Goal: Find contact information: Find contact information

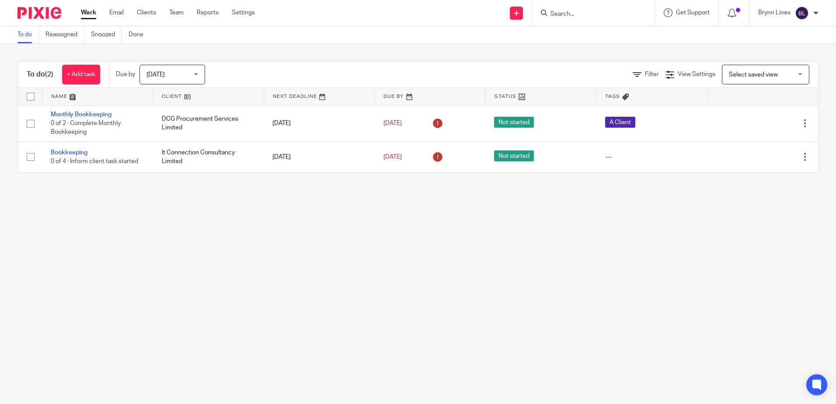
click at [578, 14] on input "Search" at bounding box center [589, 14] width 79 height 8
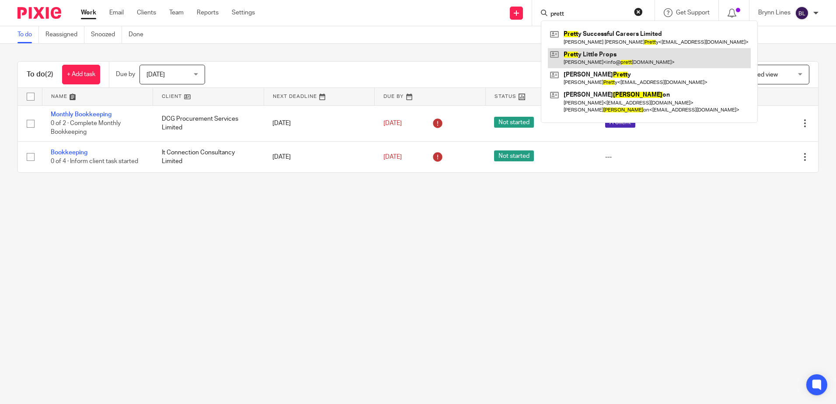
type input "prett"
click at [573, 51] on link at bounding box center [649, 58] width 203 height 20
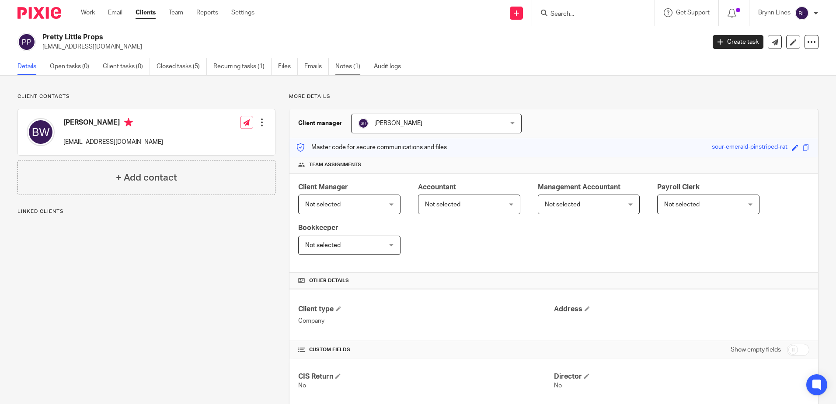
click at [350, 67] on link "Notes (1)" at bounding box center [351, 66] width 32 height 17
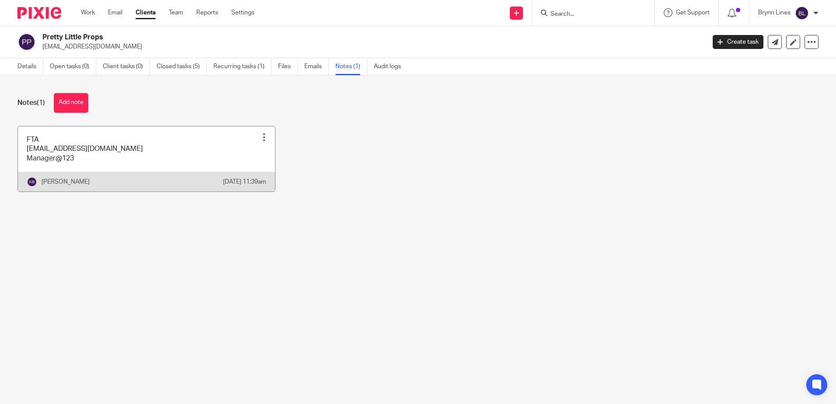
click at [63, 162] on link at bounding box center [146, 158] width 257 height 65
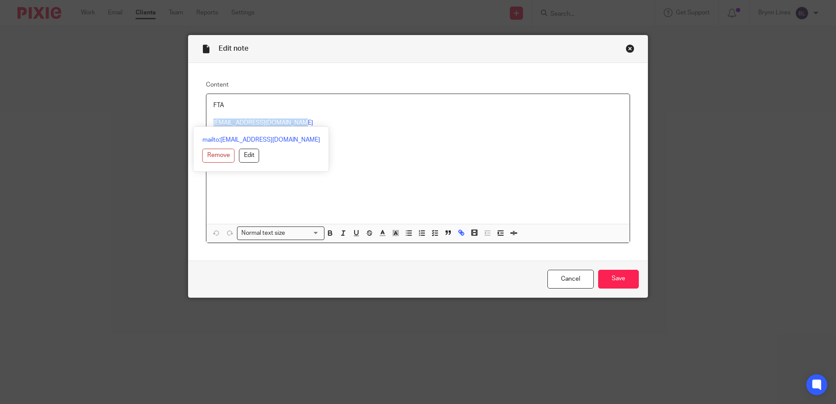
drag, startPoint x: 307, startPoint y: 124, endPoint x: 203, endPoint y: 123, distance: 103.2
click at [206, 123] on div "FTA [EMAIL_ADDRESS][DOMAIN_NAME] Manager@123" at bounding box center [417, 159] width 423 height 130
drag, startPoint x: 238, startPoint y: 119, endPoint x: 223, endPoint y: 122, distance: 15.4
click at [223, 122] on link "[EMAIL_ADDRESS][DOMAIN_NAME]" at bounding box center [263, 123] width 100 height 6
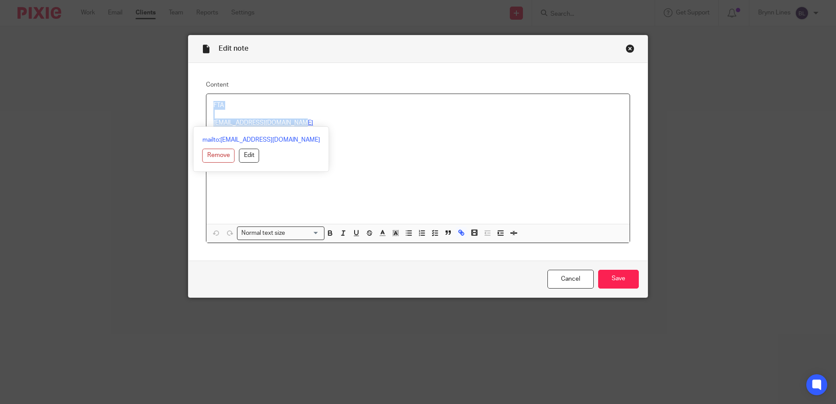
click at [223, 122] on link "info@prettylittleprops.com" at bounding box center [263, 123] width 100 height 6
drag, startPoint x: 304, startPoint y: 121, endPoint x: 206, endPoint y: 125, distance: 98.0
click at [206, 125] on div "FTA info@prettylittleprops.com Manager@123" at bounding box center [417, 159] width 423 height 130
drag, startPoint x: 280, startPoint y: 140, endPoint x: 293, endPoint y: 119, distance: 25.1
drag, startPoint x: 293, startPoint y: 119, endPoint x: 263, endPoint y: 120, distance: 30.7
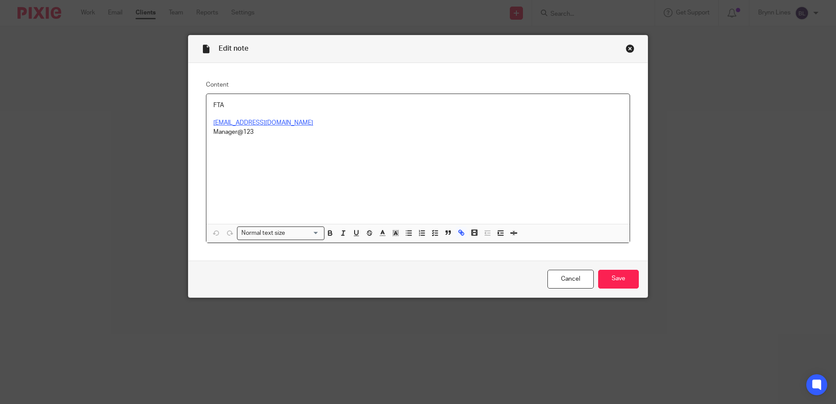
click at [263, 120] on link "info@prettylittleprops.com" at bounding box center [263, 123] width 100 height 6
drag, startPoint x: 295, startPoint y: 123, endPoint x: 204, endPoint y: 122, distance: 91.0
click at [206, 122] on div "FTA info@prettylittleprops.com Manager@123" at bounding box center [417, 159] width 423 height 130
copy link "info@prettylittleprops.com"
click at [394, 156] on div "FTA info@prettylittleprops.com Manager@123" at bounding box center [417, 159] width 423 height 130
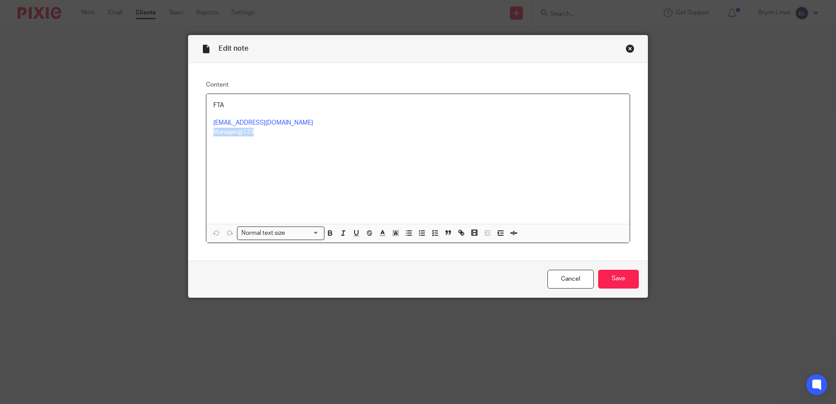
drag, startPoint x: 261, startPoint y: 132, endPoint x: 206, endPoint y: 130, distance: 55.1
click at [206, 130] on div "FTA info@prettylittleprops.com Manager@123" at bounding box center [417, 159] width 423 height 130
copy p "Manager@123"
